Goal: Task Accomplishment & Management: Manage account settings

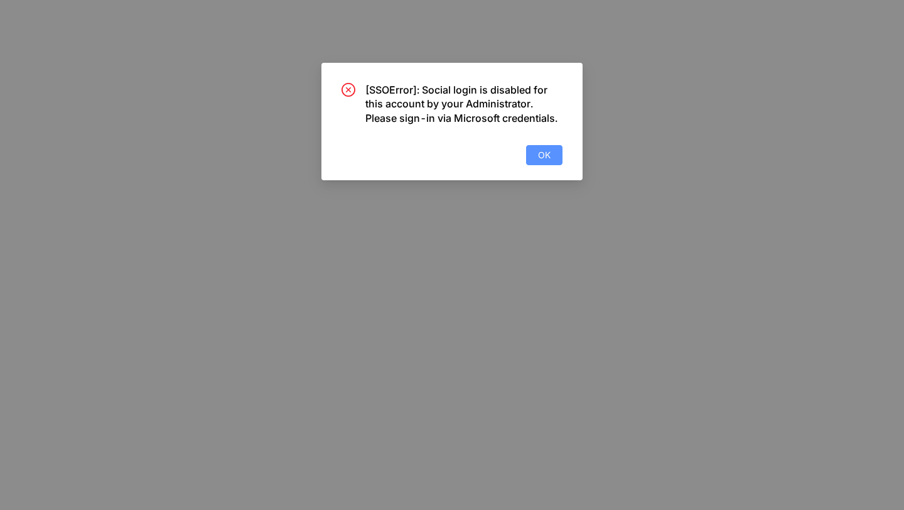
click at [550, 157] on button "OK" at bounding box center [544, 155] width 36 height 20
